Goal: Information Seeking & Learning: Learn about a topic

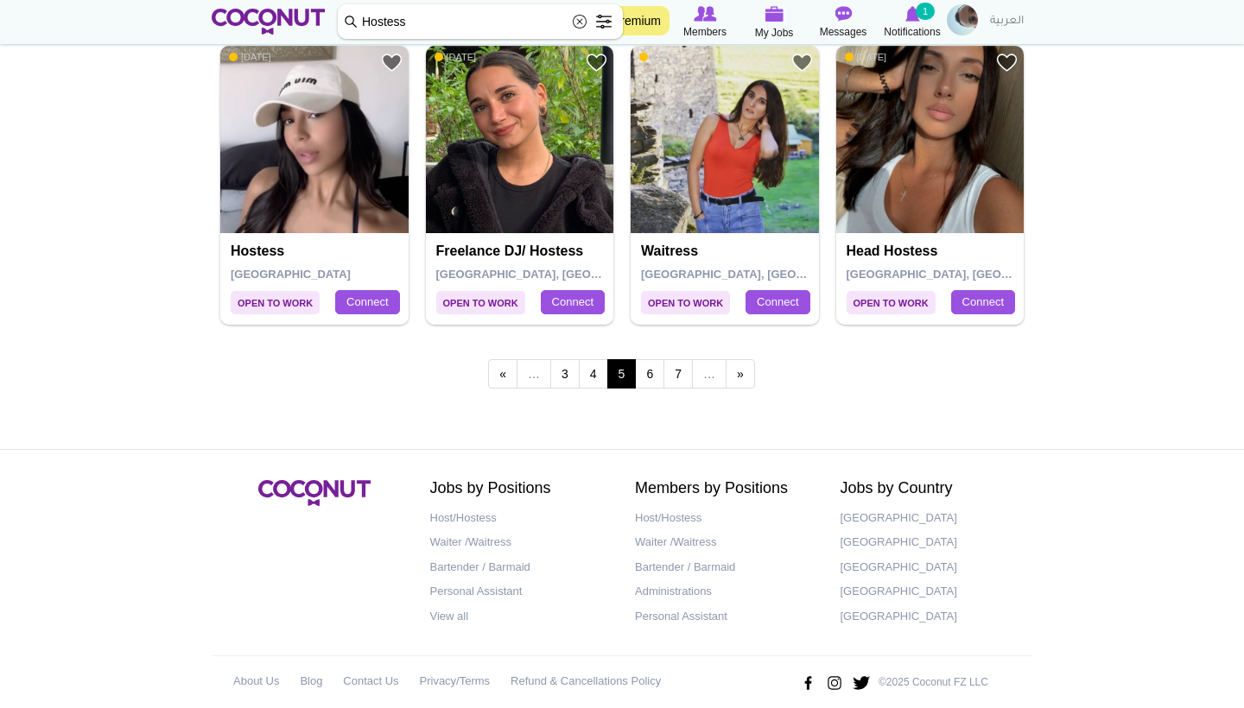
scroll to position [3068, 0]
click at [651, 360] on link "6" at bounding box center [649, 374] width 29 height 29
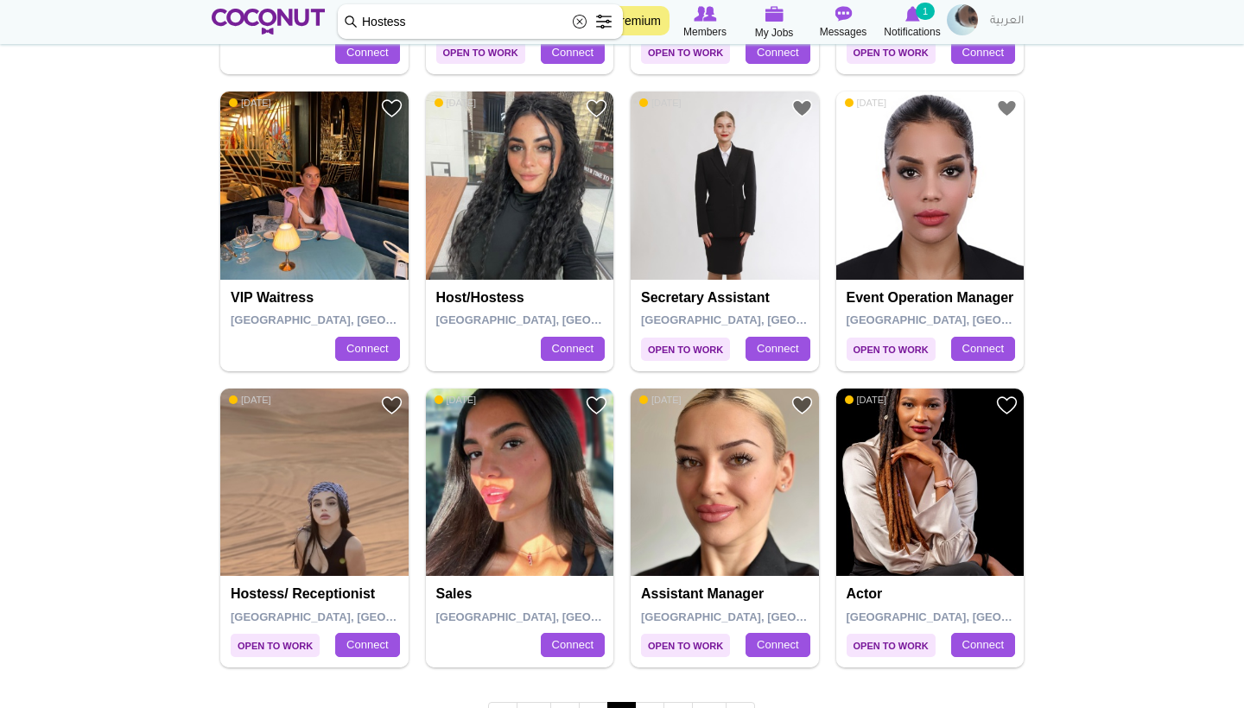
scroll to position [2731, 0]
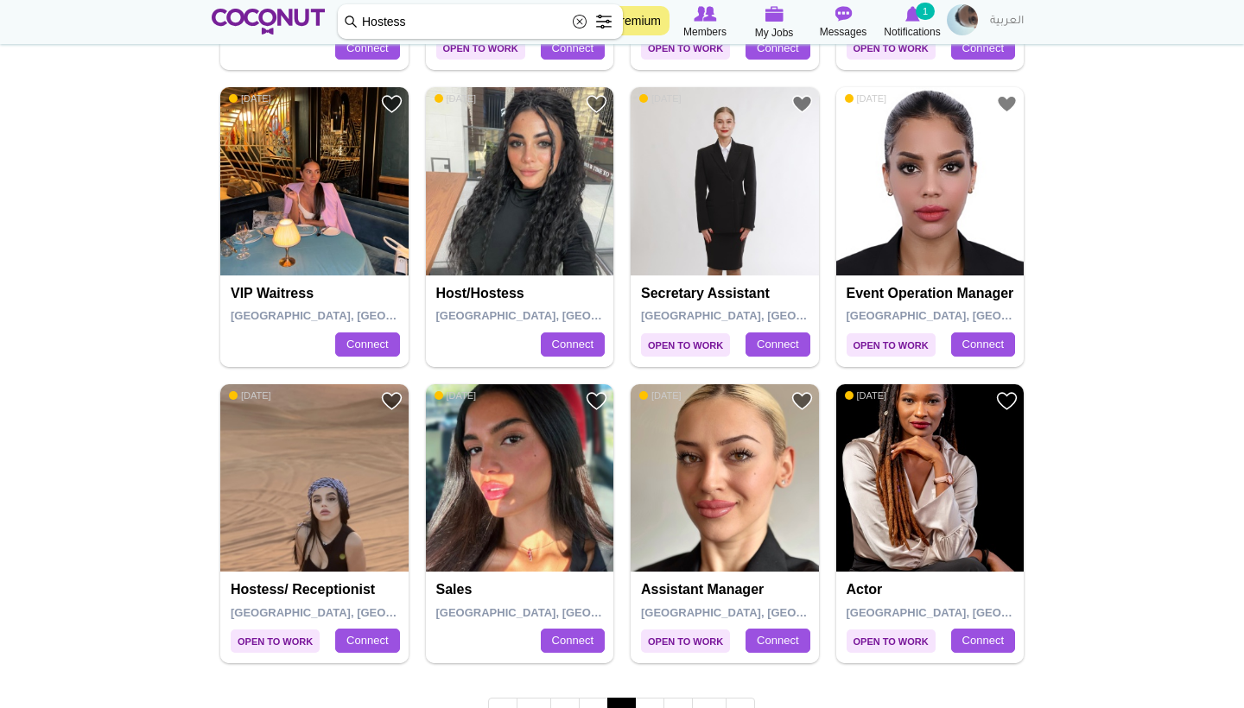
click at [320, 174] on img at bounding box center [314, 181] width 188 height 188
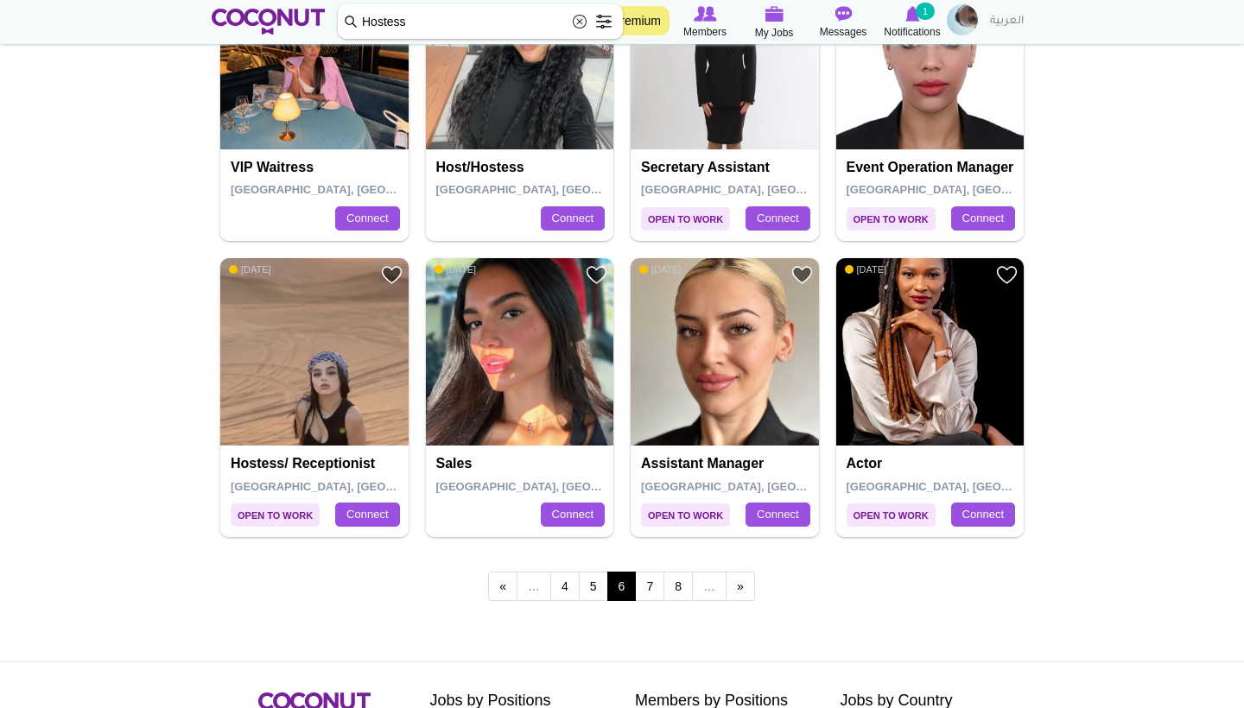
scroll to position [2858, 0]
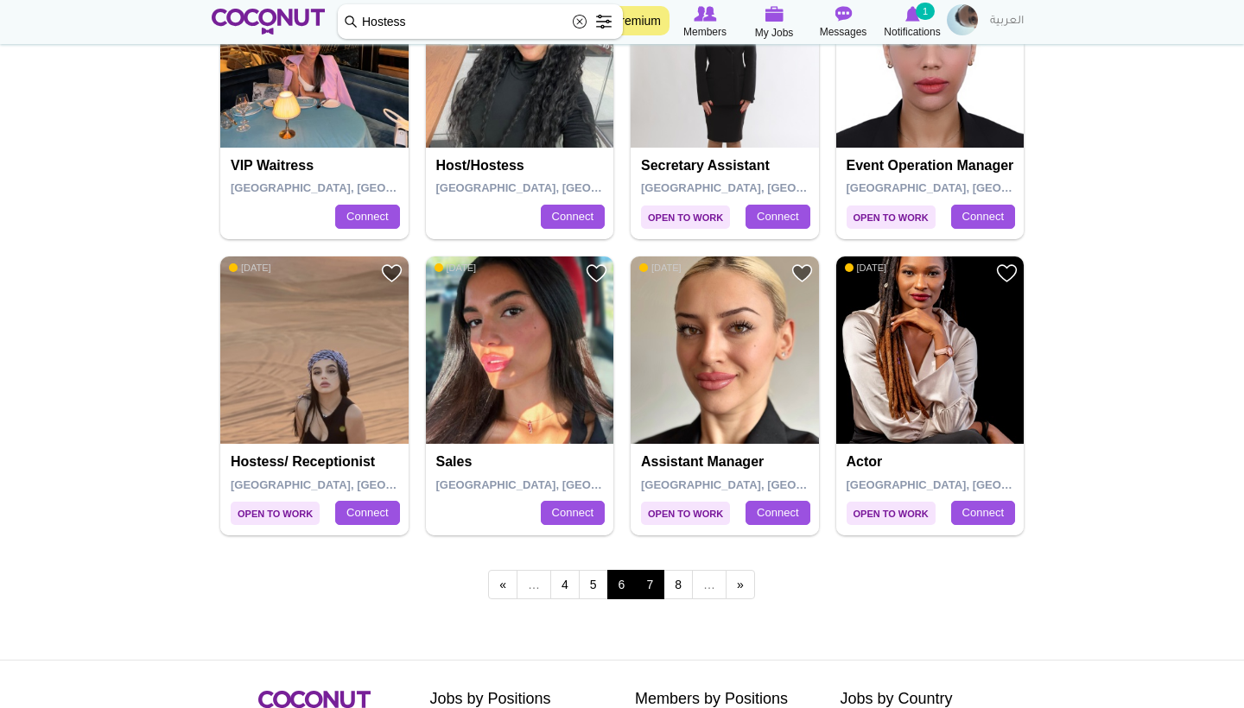
click at [654, 575] on link "7" at bounding box center [649, 584] width 29 height 29
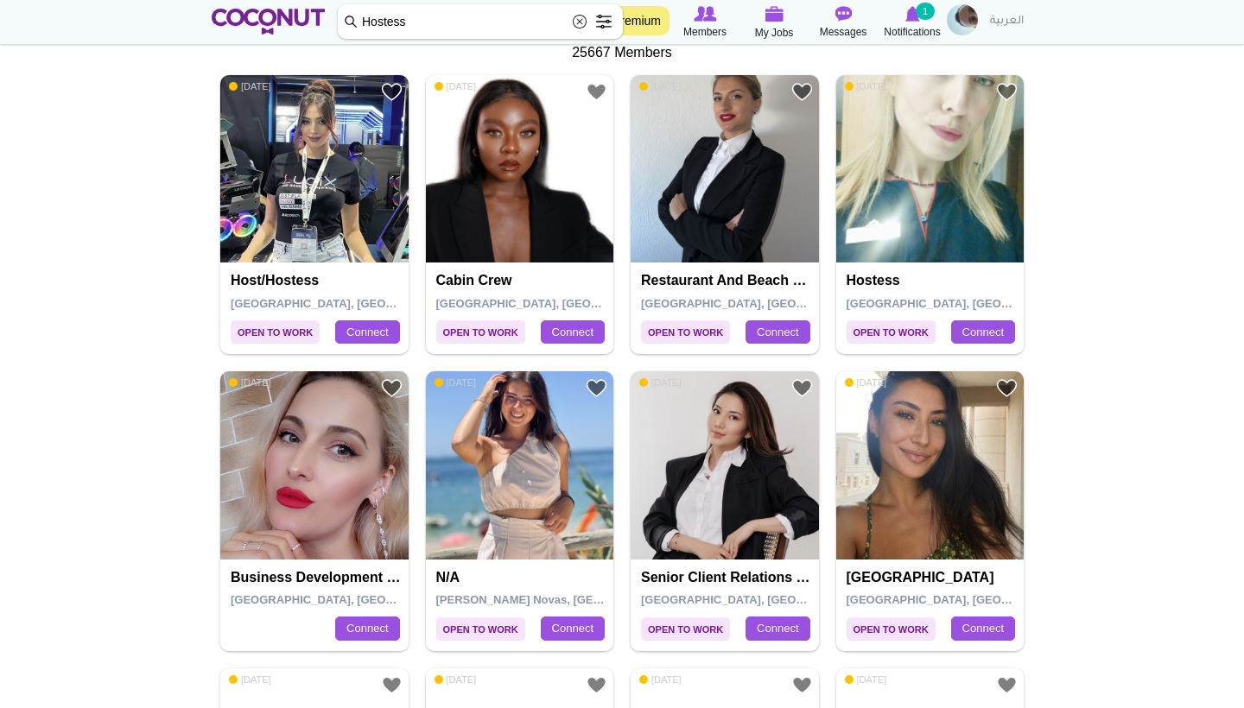
scroll to position [372, 0]
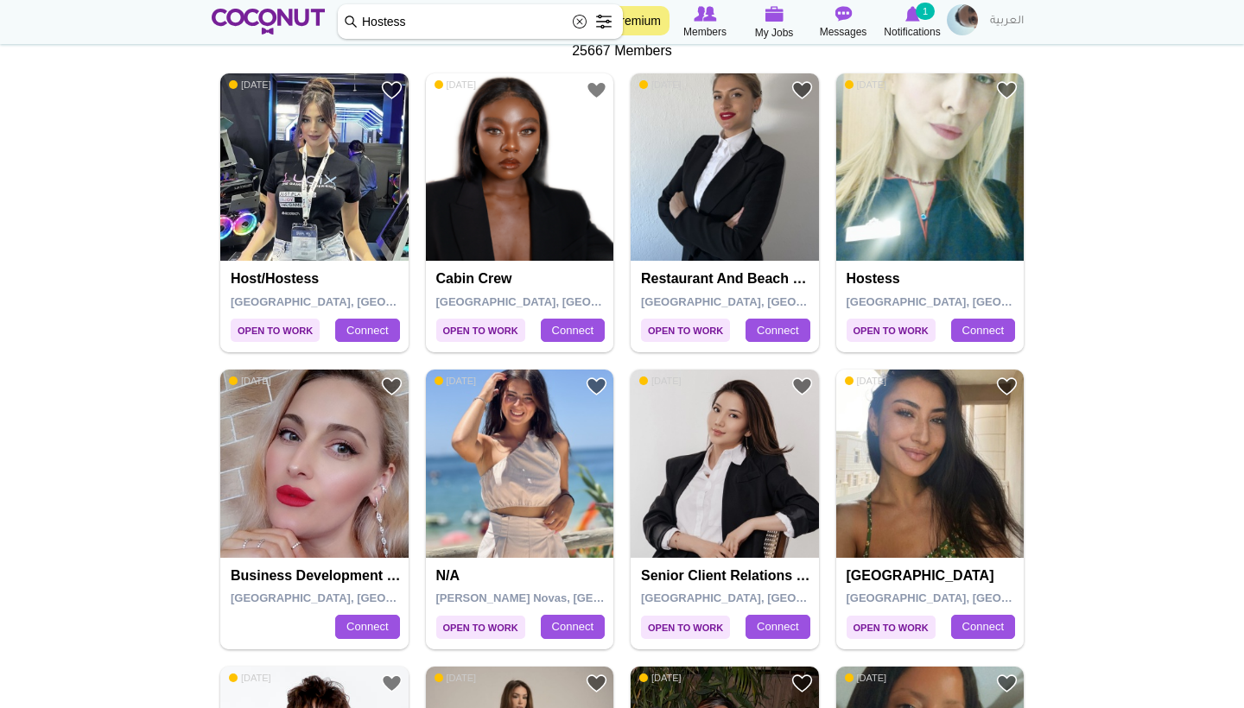
click at [491, 446] on img at bounding box center [520, 464] width 188 height 188
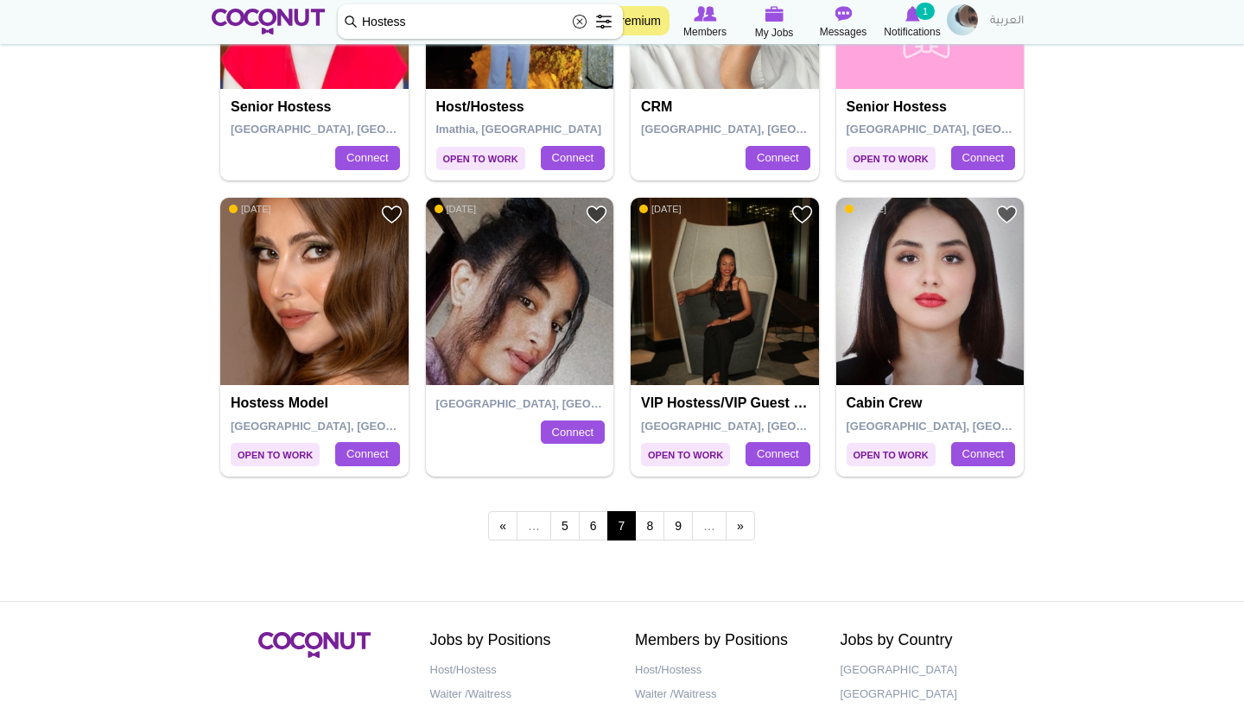
scroll to position [2924, 0]
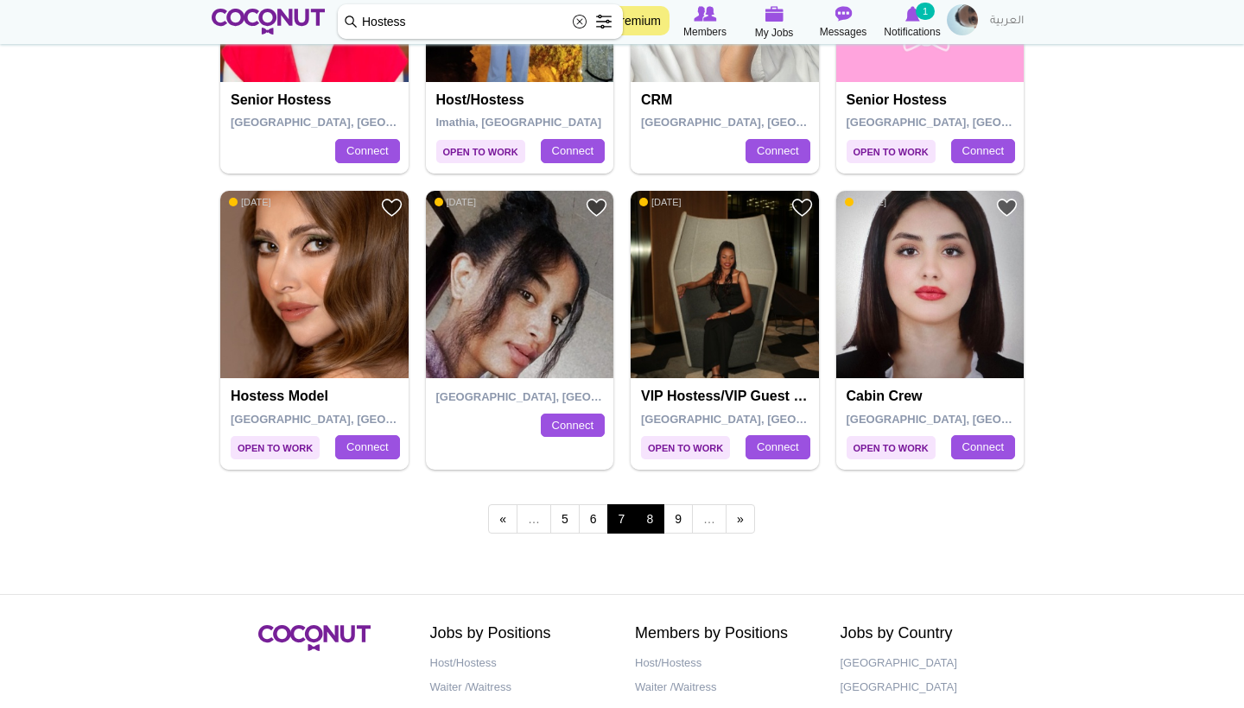
click at [661, 508] on link "8" at bounding box center [649, 518] width 29 height 29
